Goal: Check status

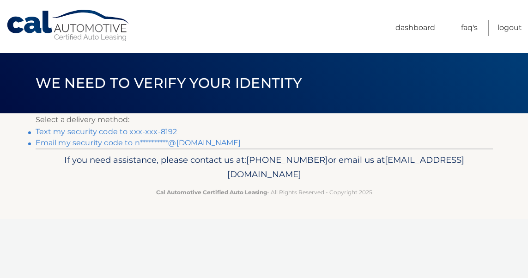
click at [126, 136] on link "Text my security code to xxx-xxx-8192" at bounding box center [107, 131] width 142 height 9
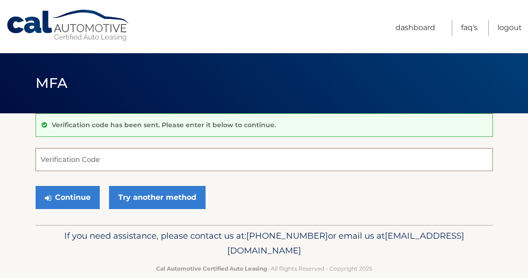
click at [122, 155] on input "Verification Code" at bounding box center [264, 159] width 457 height 23
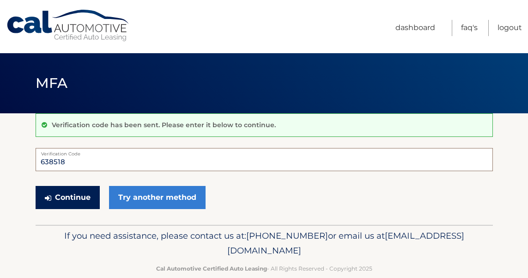
type input "638518"
click at [75, 193] on button "Continue" at bounding box center [68, 197] width 64 height 23
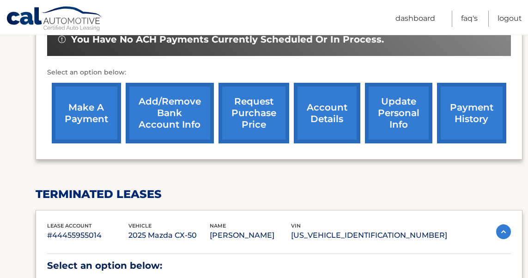
scroll to position [291, 0]
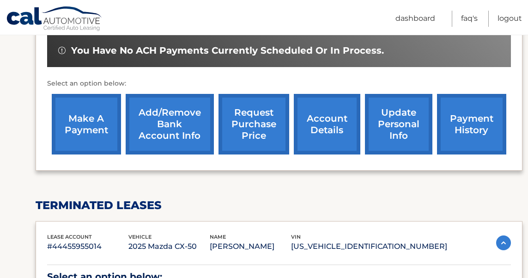
click at [326, 133] on link "account details" at bounding box center [327, 124] width 67 height 61
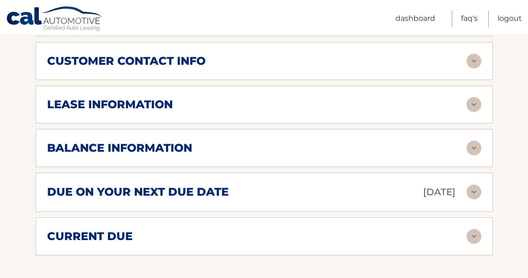
scroll to position [485, 0]
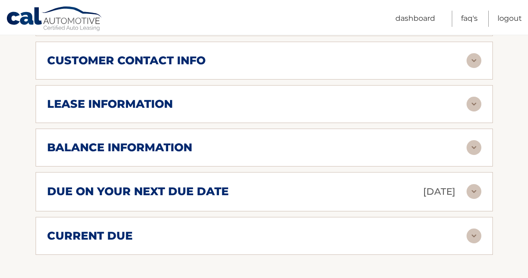
click at [261, 154] on div "balance information" at bounding box center [256, 147] width 419 height 14
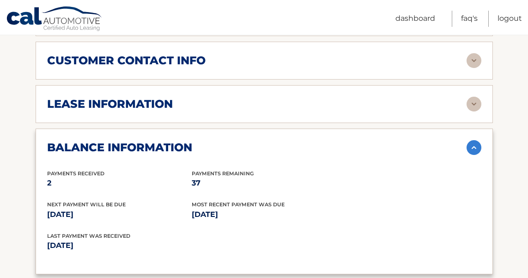
click at [261, 154] on div "balance information" at bounding box center [256, 147] width 419 height 14
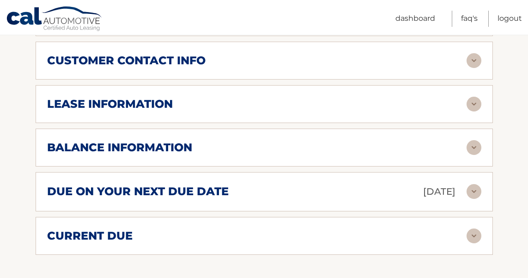
click at [323, 200] on div "due on your next due date Sep 15, 2025" at bounding box center [256, 191] width 419 height 16
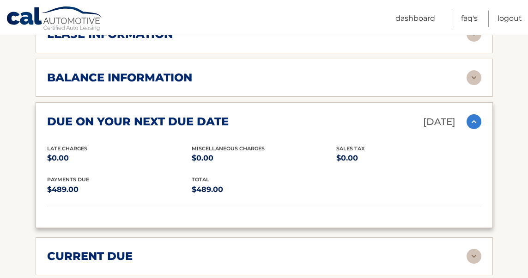
scroll to position [564, 0]
